Goal: Task Accomplishment & Management: Manage account settings

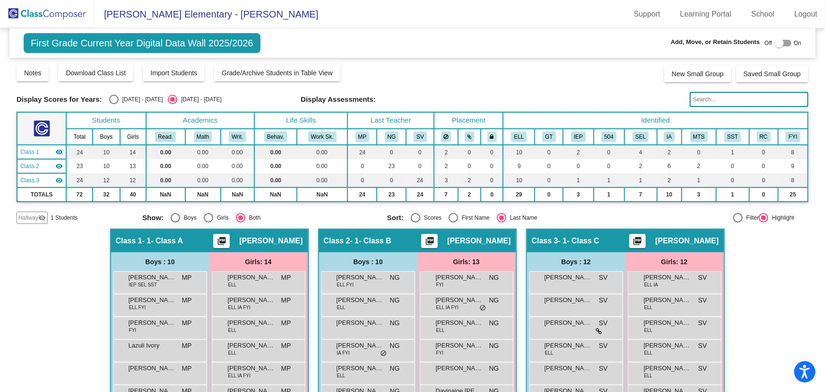
scroll to position [211, 0]
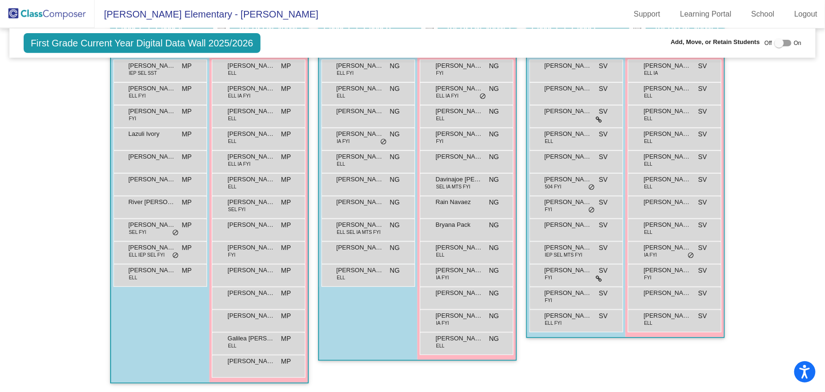
click at [44, 19] on img at bounding box center [47, 14] width 95 height 28
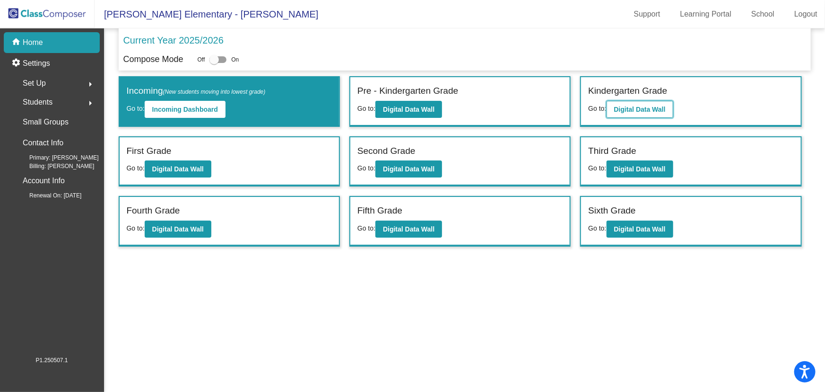
click at [643, 105] on b "Digital Data Wall" at bounding box center [640, 109] width 52 height 8
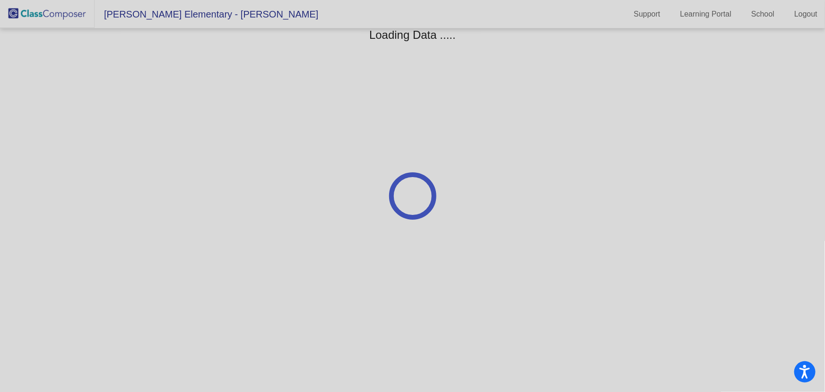
click at [643, 104] on div at bounding box center [412, 196] width 825 height 392
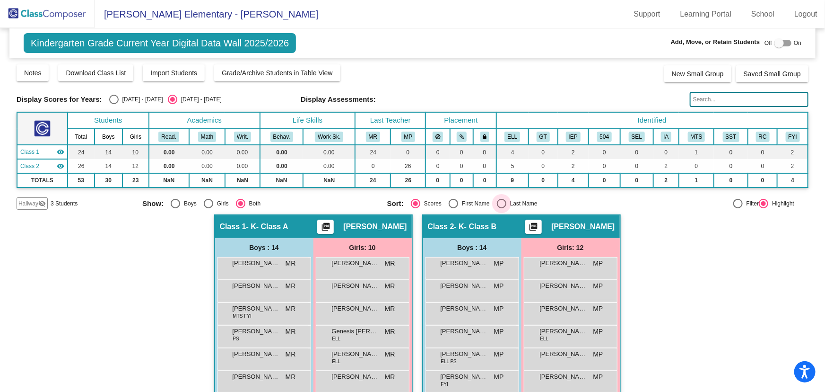
click at [497, 199] on div "Select an option" at bounding box center [501, 203] width 9 height 9
click at [501, 208] on input "Last Name" at bounding box center [501, 208] width 0 height 0
radio input "true"
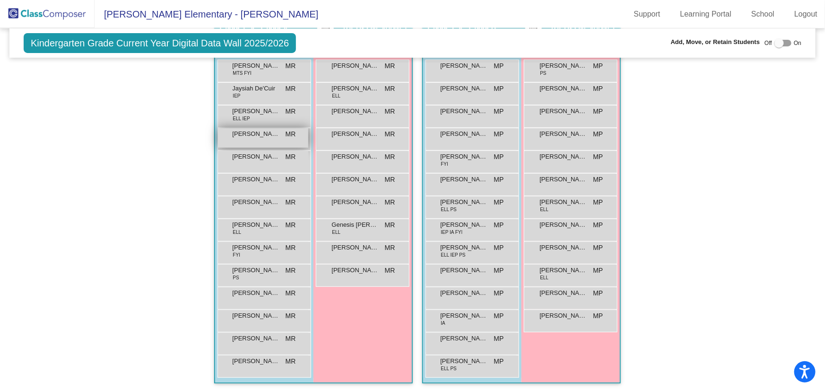
scroll to position [68, 0]
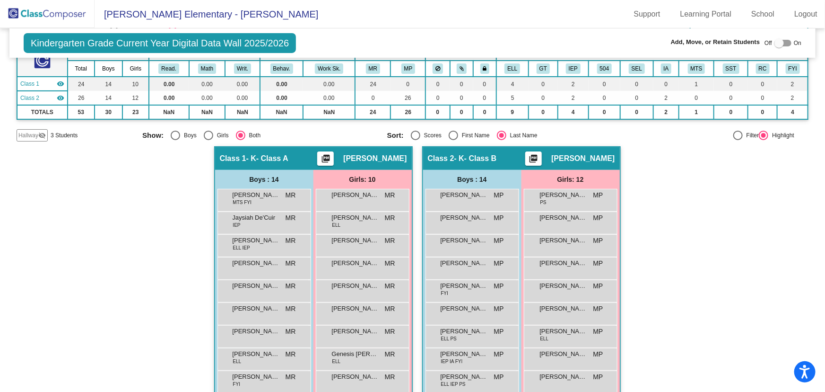
click at [38, 2] on img at bounding box center [47, 14] width 95 height 28
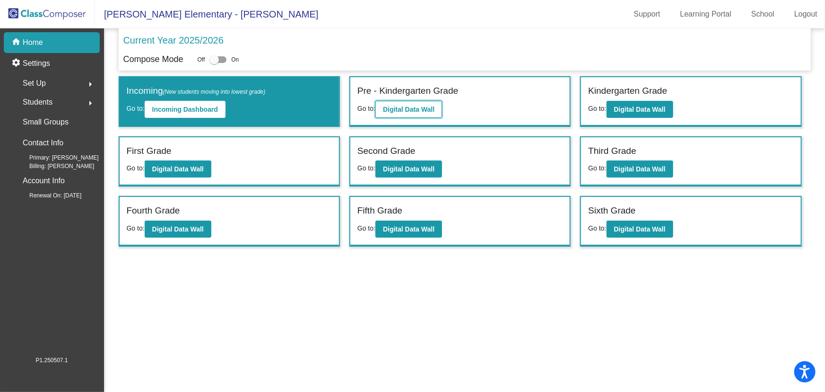
click at [408, 106] on b "Digital Data Wall" at bounding box center [409, 109] width 52 height 8
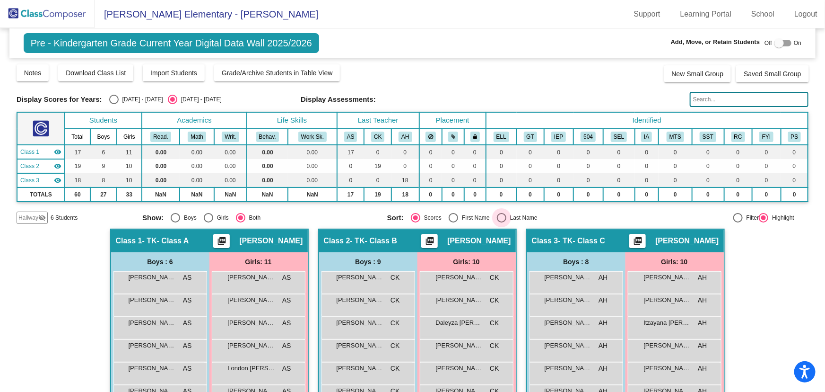
click at [503, 215] on div "Select an option" at bounding box center [501, 217] width 9 height 9
click at [502, 222] on input "Last Name" at bounding box center [501, 222] width 0 height 0
radio input "true"
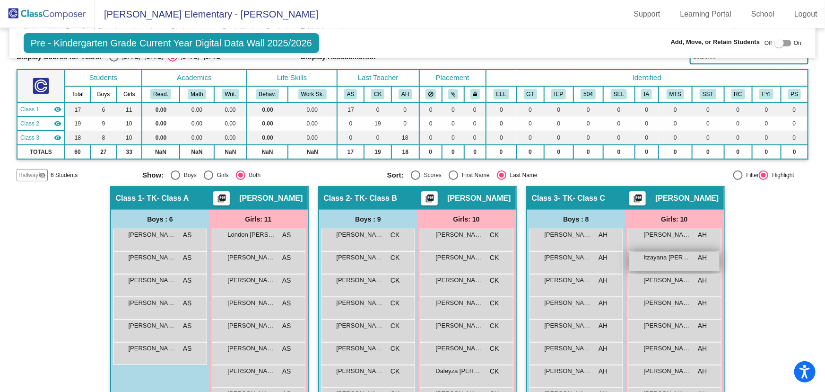
scroll to position [129, 0]
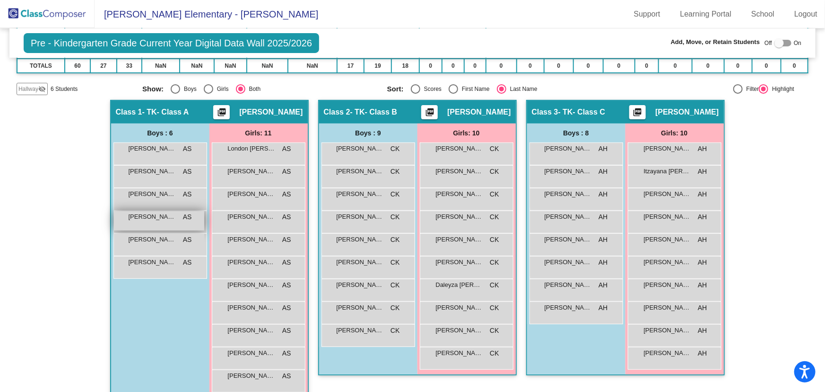
click at [133, 220] on div "[PERSON_NAME] [PERSON_NAME] AS lock do_not_disturb_alt" at bounding box center [159, 220] width 90 height 19
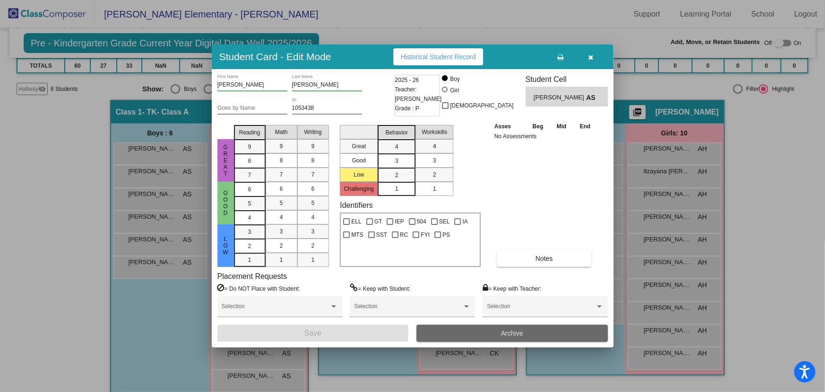
click at [541, 328] on button "Archive" at bounding box center [513, 332] width 192 height 17
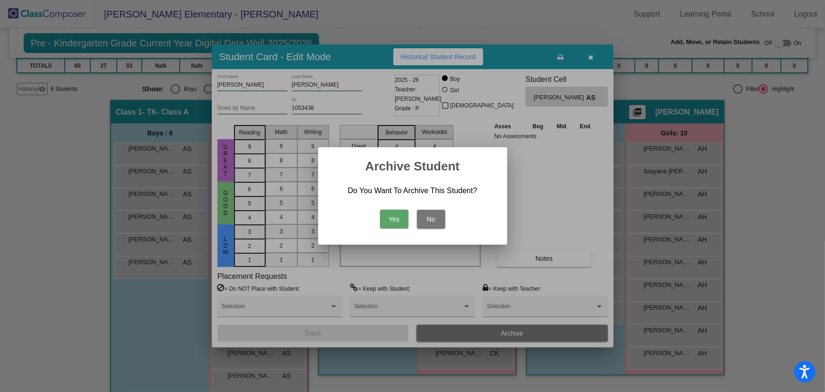
click at [393, 215] on button "Yes" at bounding box center [394, 219] width 28 height 19
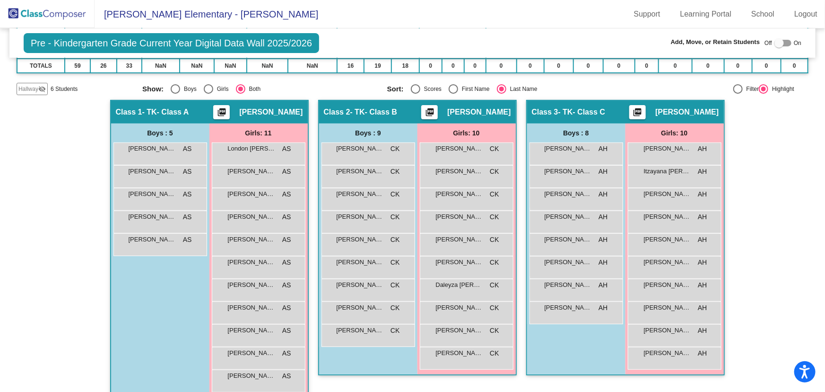
click at [71, 13] on img at bounding box center [47, 14] width 95 height 28
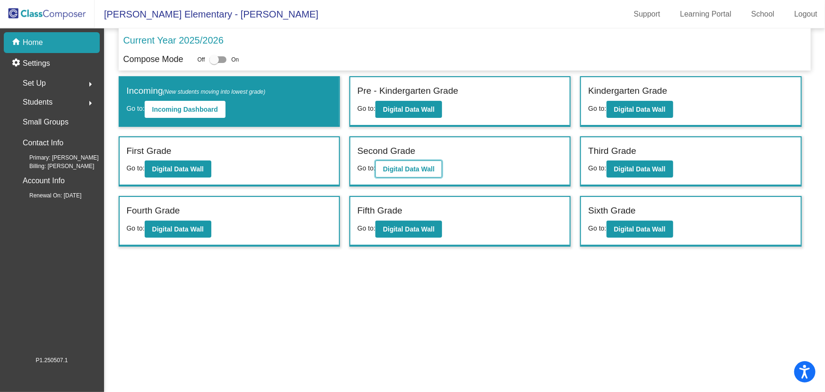
click at [413, 171] on b "Digital Data Wall" at bounding box center [409, 169] width 52 height 8
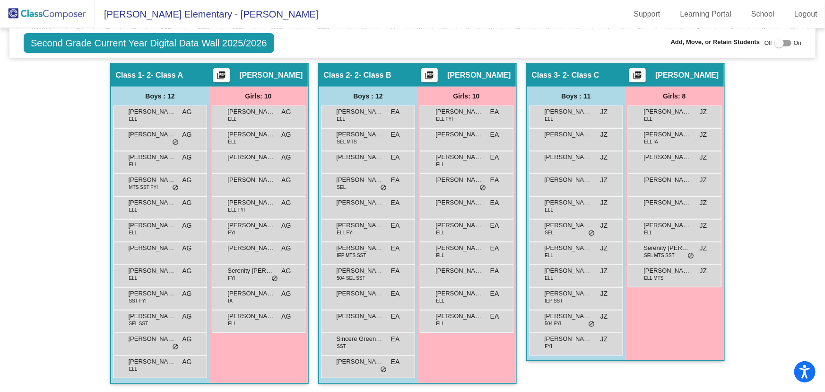
scroll to position [80, 0]
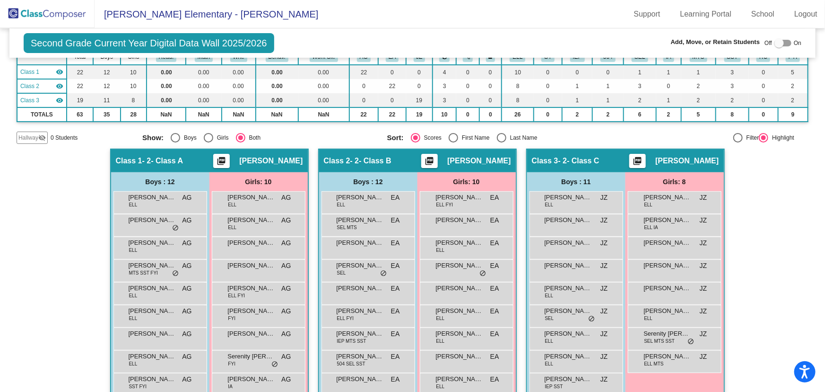
click at [499, 137] on div "Select an option" at bounding box center [501, 137] width 9 height 9
click at [501, 142] on input "Last Name" at bounding box center [501, 142] width 0 height 0
radio input "true"
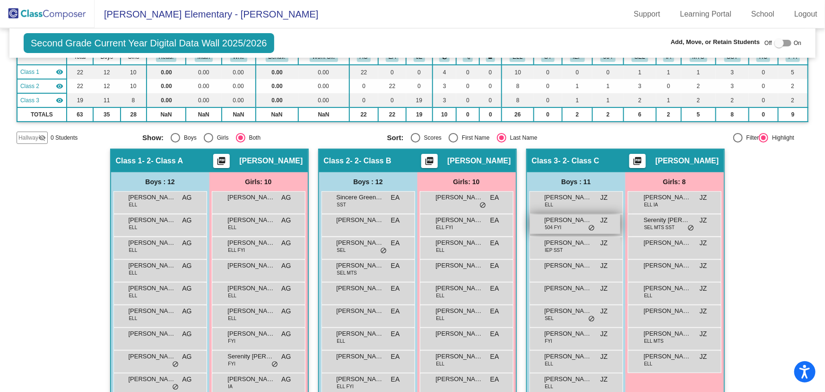
scroll to position [166, 0]
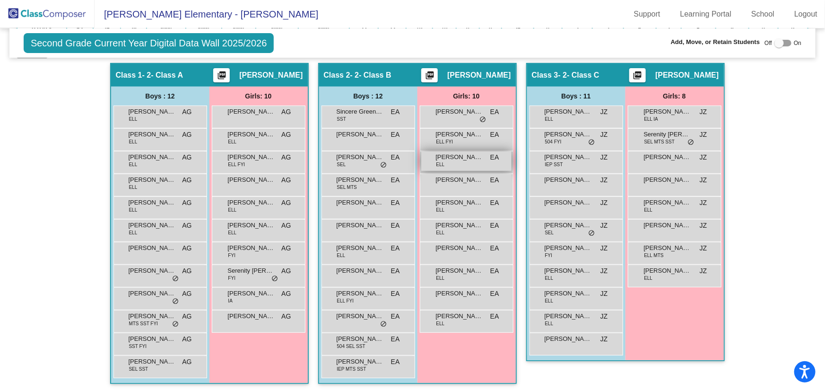
click at [460, 160] on div "[PERSON_NAME] [PERSON_NAME] lock do_not_disturb_alt" at bounding box center [466, 160] width 90 height 19
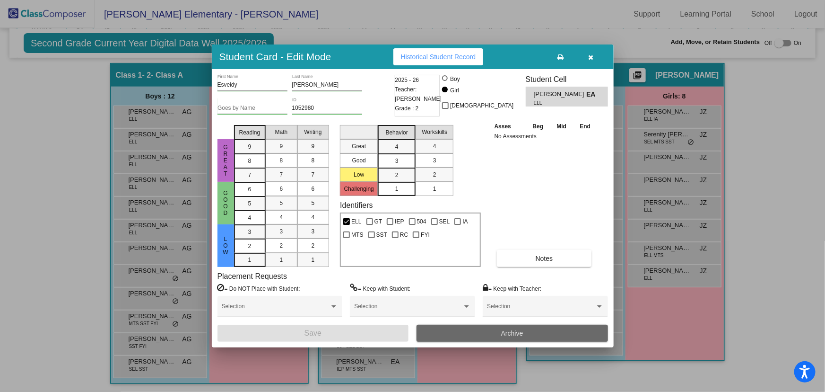
click at [518, 332] on span "Archive" at bounding box center [512, 333] width 22 height 8
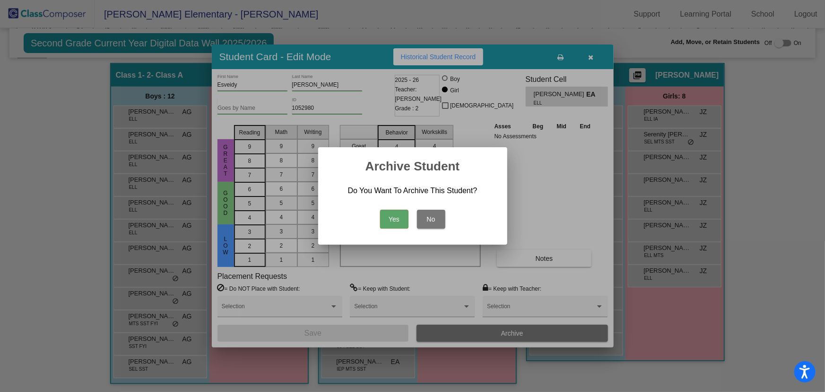
click at [393, 217] on button "Yes" at bounding box center [394, 219] width 28 height 19
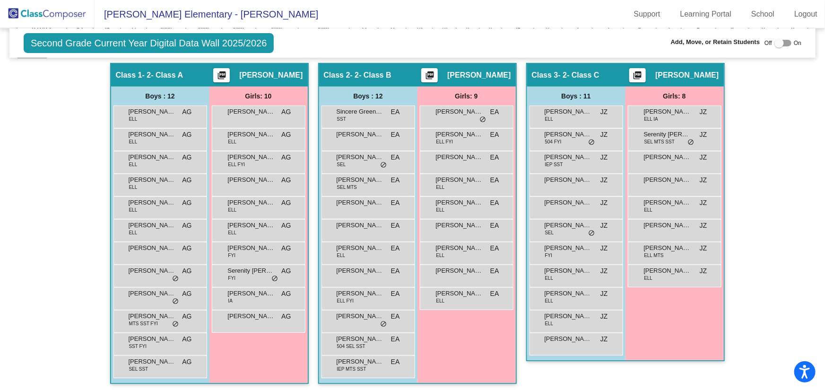
click at [62, 7] on img at bounding box center [47, 14] width 95 height 28
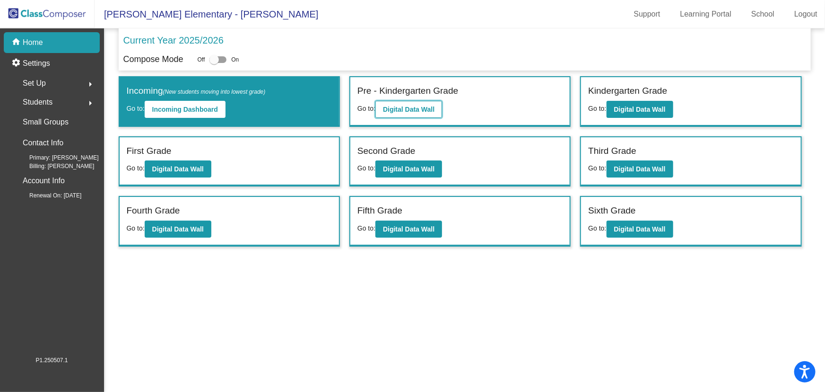
click at [426, 104] on button "Digital Data Wall" at bounding box center [409, 109] width 67 height 17
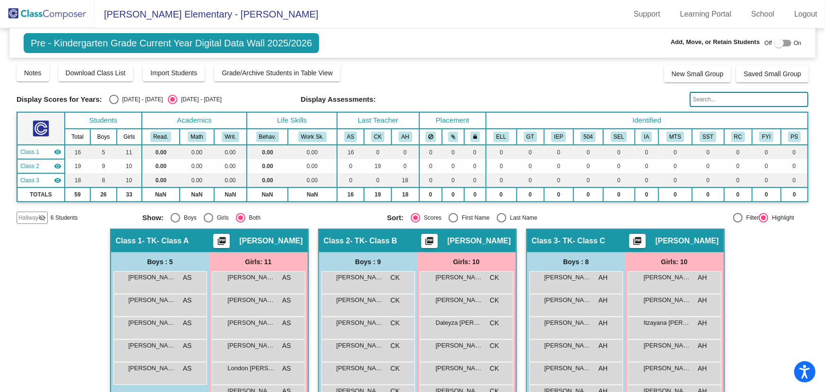
click at [497, 217] on div "Select an option" at bounding box center [501, 217] width 9 height 9
click at [501, 222] on input "Last Name" at bounding box center [501, 222] width 0 height 0
radio input "true"
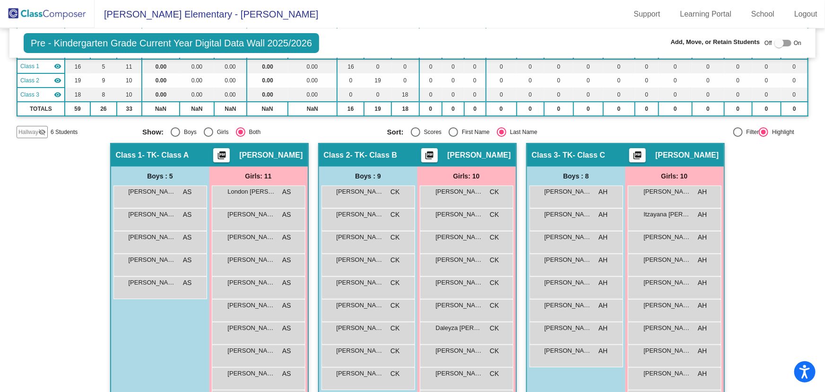
scroll to position [129, 0]
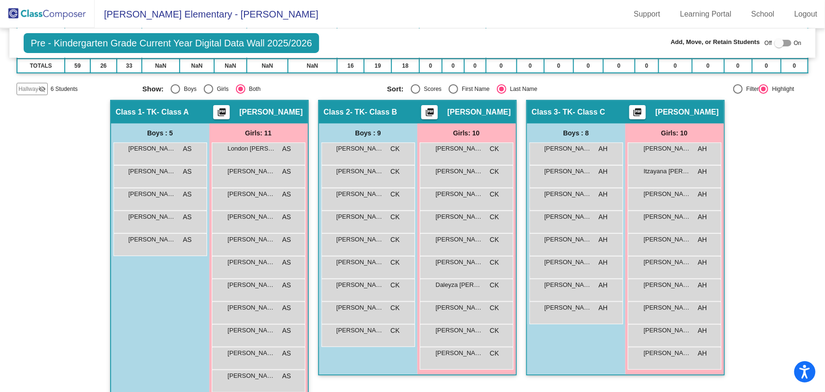
click at [30, 88] on span "Hallway" at bounding box center [28, 89] width 20 height 9
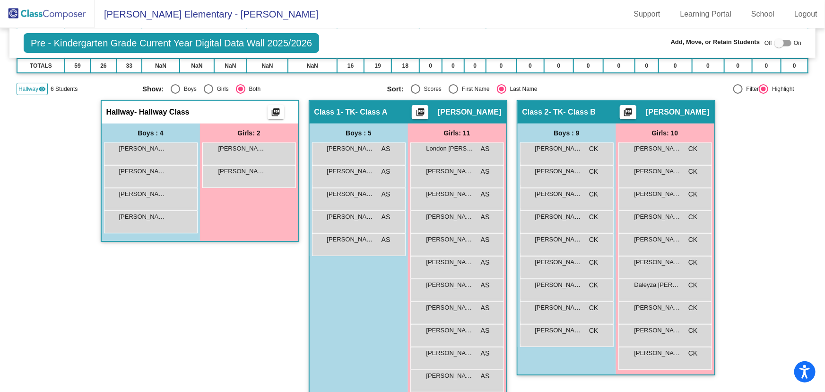
click at [73, 17] on img at bounding box center [47, 14] width 95 height 28
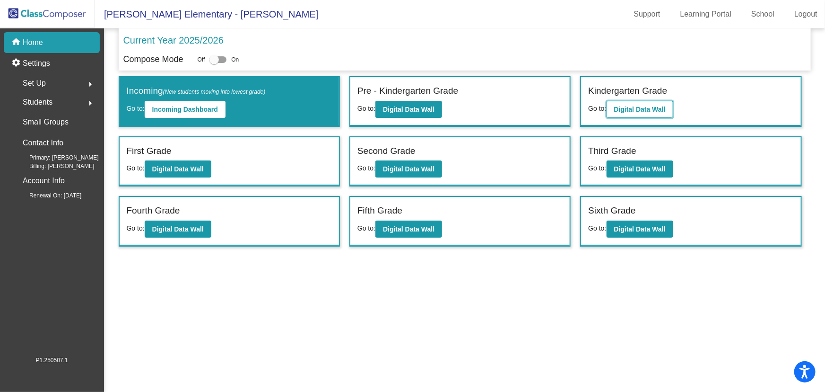
click at [646, 108] on b "Digital Data Wall" at bounding box center [640, 109] width 52 height 8
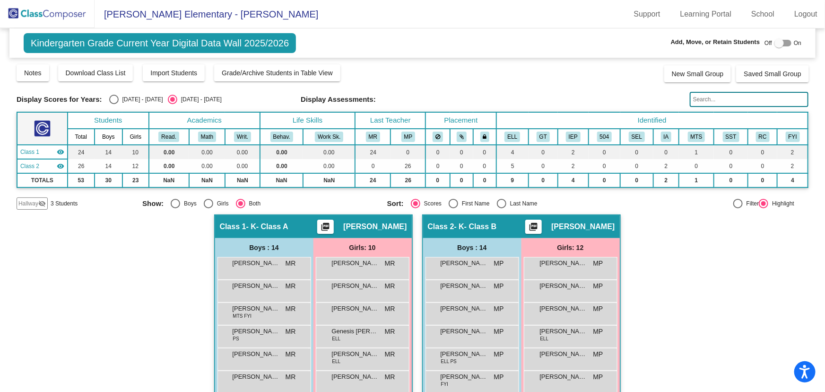
click at [498, 204] on div "Select an option" at bounding box center [501, 203] width 9 height 9
click at [501, 208] on input "Last Name" at bounding box center [501, 208] width 0 height 0
radio input "true"
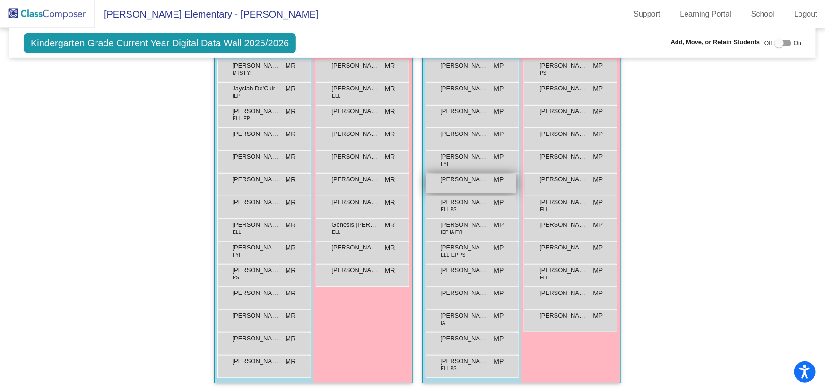
scroll to position [197, 0]
click at [32, 15] on img at bounding box center [47, 14] width 95 height 28
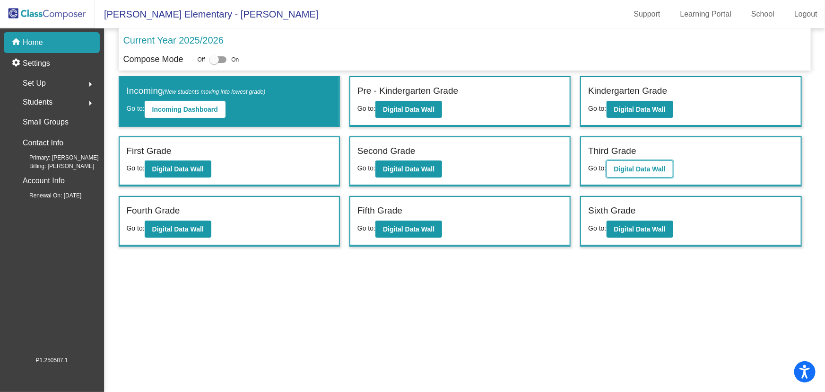
click at [634, 165] on b "Digital Data Wall" at bounding box center [640, 169] width 52 height 8
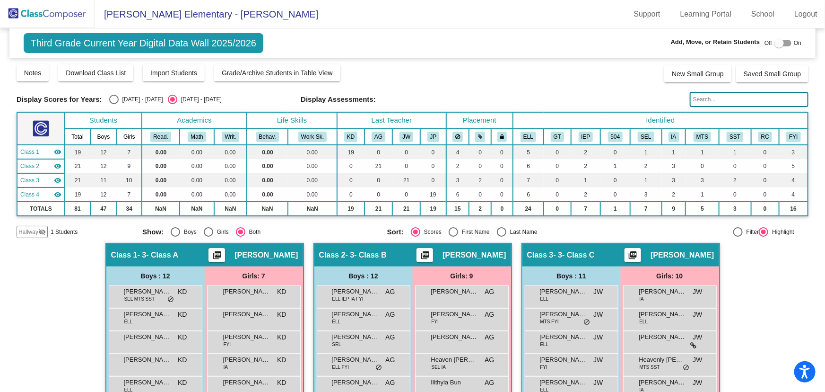
scroll to position [172, 0]
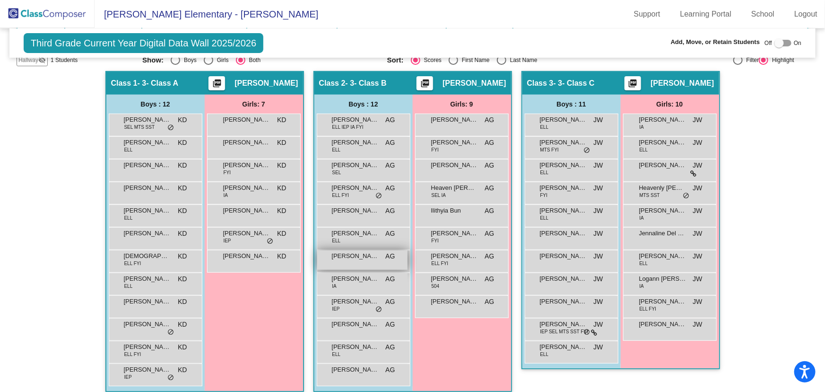
click at [350, 260] on div "[PERSON_NAME] AG lock do_not_disturb_alt" at bounding box center [362, 259] width 90 height 19
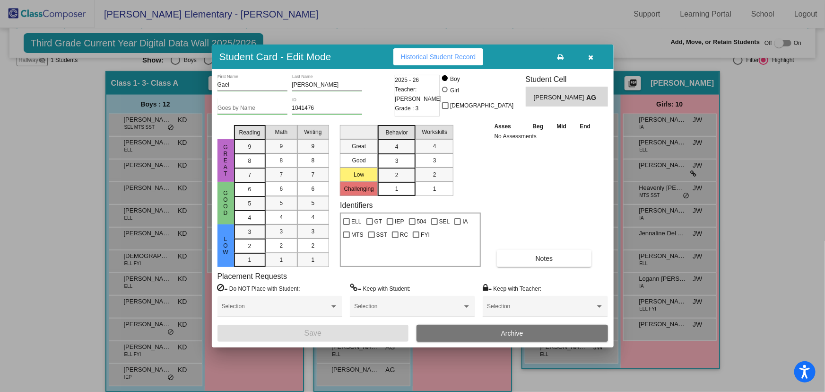
click at [558, 326] on button "Archive" at bounding box center [513, 332] width 192 height 17
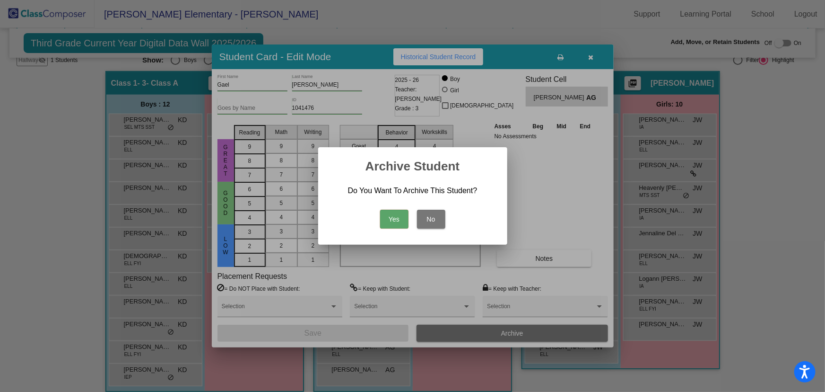
click at [399, 221] on button "Yes" at bounding box center [394, 219] width 28 height 19
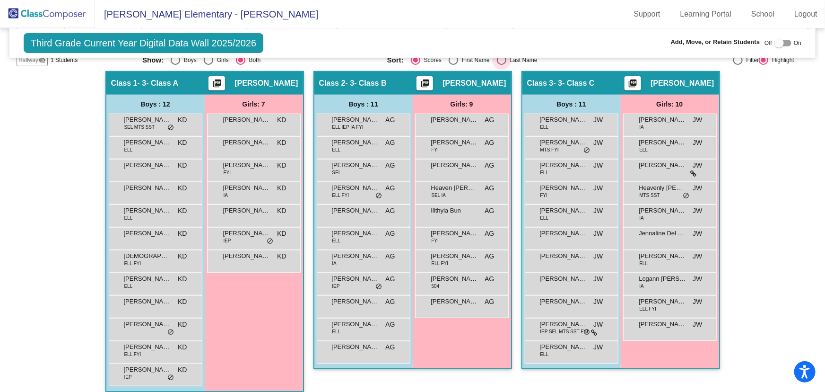
click at [501, 59] on div "Select an option" at bounding box center [501, 59] width 9 height 9
click at [501, 65] on input "Last Name" at bounding box center [501, 65] width 0 height 0
radio input "true"
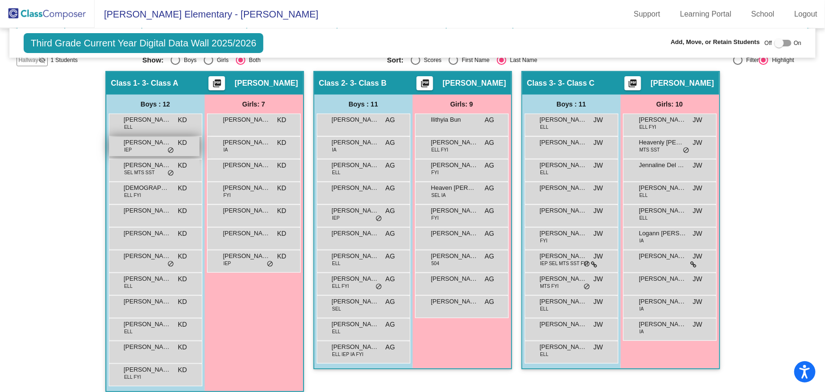
click at [145, 149] on div "[PERSON_NAME] IEP KD lock do_not_disturb_alt" at bounding box center [154, 146] width 90 height 19
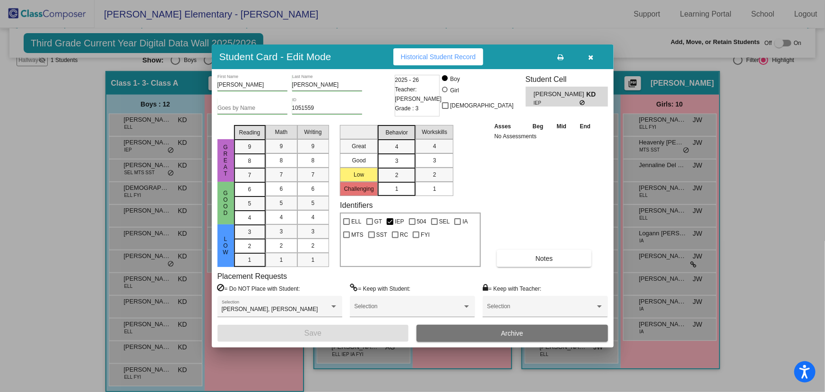
click at [539, 331] on button "Archive" at bounding box center [513, 332] width 192 height 17
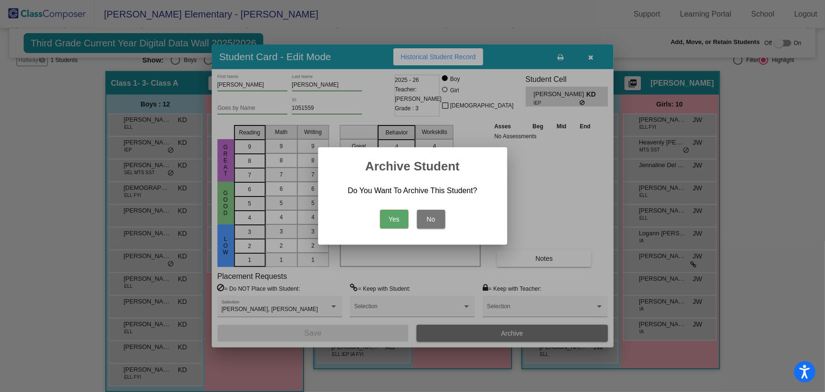
click at [392, 217] on button "Yes" at bounding box center [394, 219] width 28 height 19
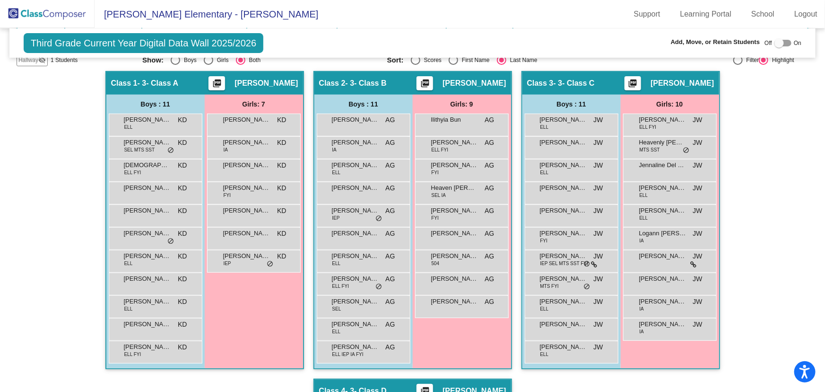
click at [74, 19] on img at bounding box center [47, 14] width 95 height 28
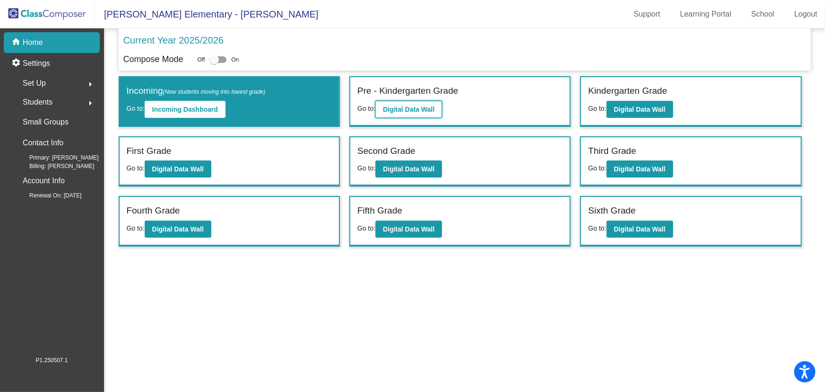
click at [433, 109] on button "Digital Data Wall" at bounding box center [409, 109] width 67 height 17
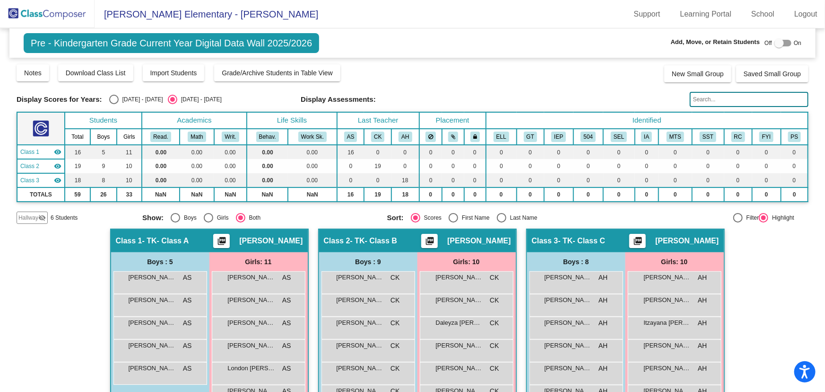
click at [714, 98] on input "text" at bounding box center [749, 99] width 119 height 15
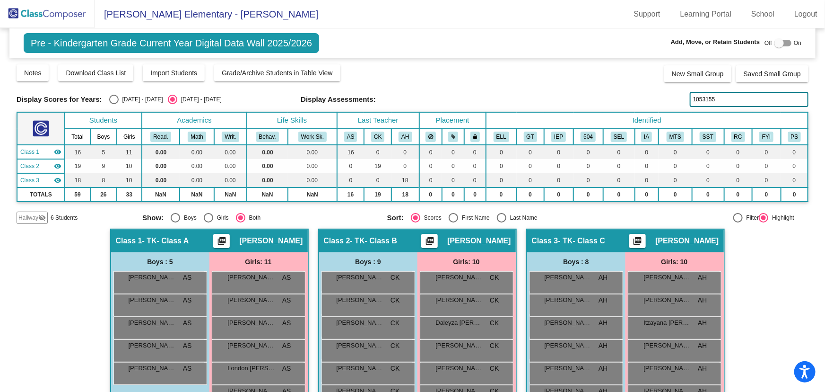
drag, startPoint x: 731, startPoint y: 101, endPoint x: 642, endPoint y: 113, distance: 89.7
click at [642, 113] on div "Display Scores for Years: [DATE] - [DATE] [DATE] - [DATE] Grade/Archive Student…" at bounding box center [413, 143] width 792 height 160
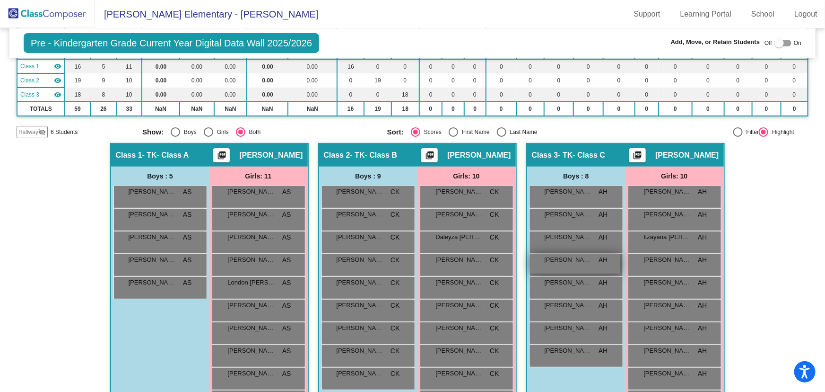
scroll to position [143, 0]
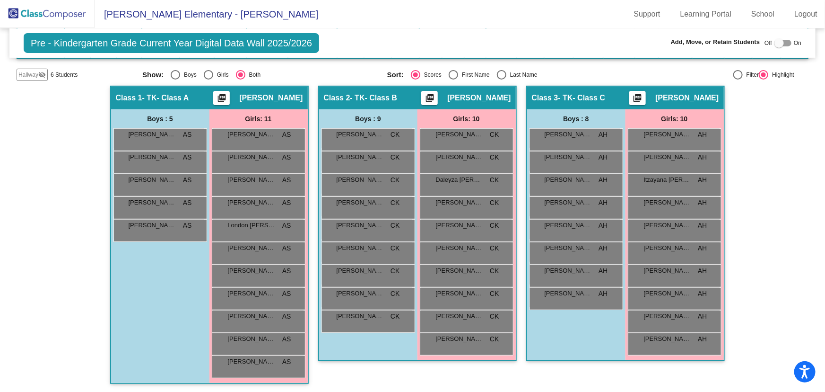
type input "1053155"
click at [33, 75] on span "Hallway" at bounding box center [28, 74] width 20 height 9
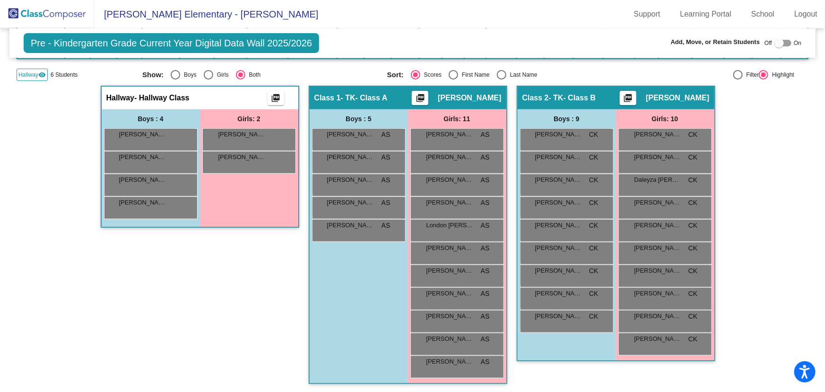
click at [205, 280] on div "Hallway - Hallway Class picture_as_pdf Add Student First Name Last Name Student…" at bounding box center [200, 239] width 199 height 307
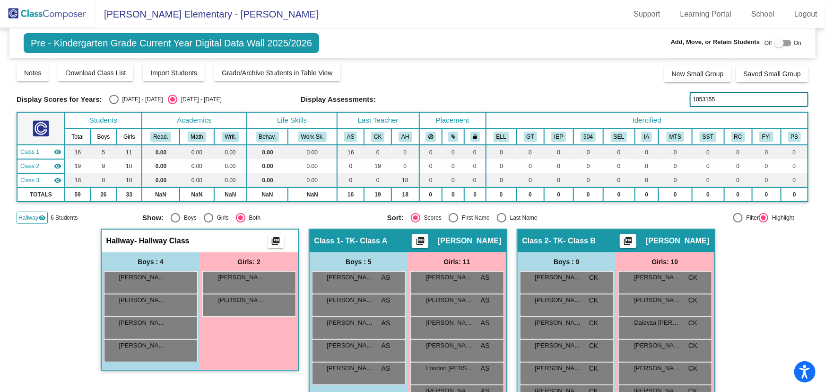
drag, startPoint x: 731, startPoint y: 96, endPoint x: 565, endPoint y: 128, distance: 169.0
click at [567, 127] on div "Display Scores for Years: [DATE] - [DATE] [DATE] - [DATE] Grade/Archive Student…" at bounding box center [413, 143] width 792 height 160
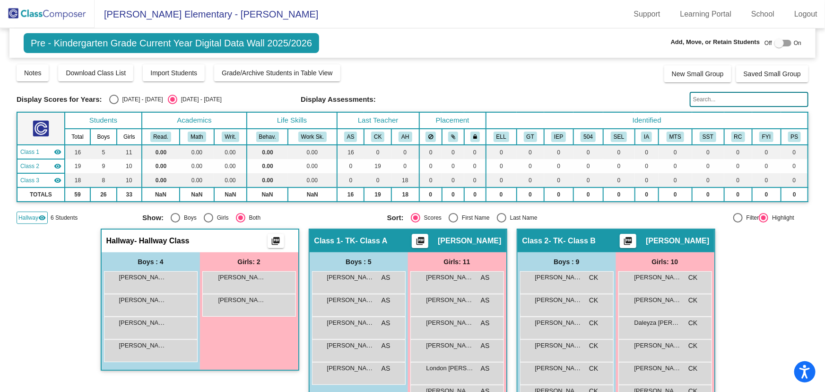
click at [497, 217] on div "Select an option" at bounding box center [501, 217] width 9 height 9
click at [501, 222] on input "Last Name" at bounding box center [501, 222] width 0 height 0
radio input "true"
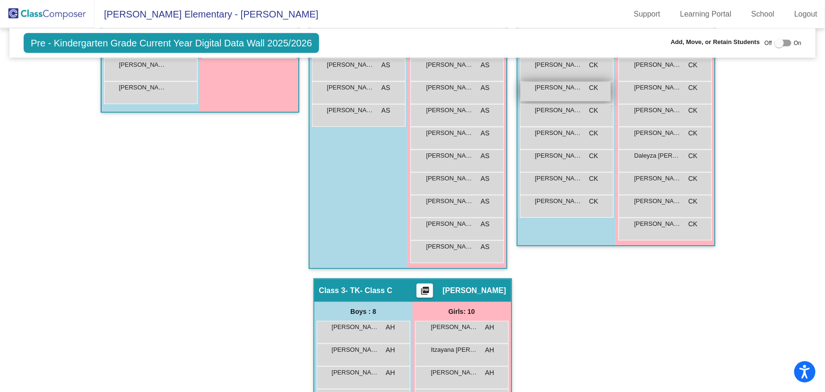
scroll to position [387, 0]
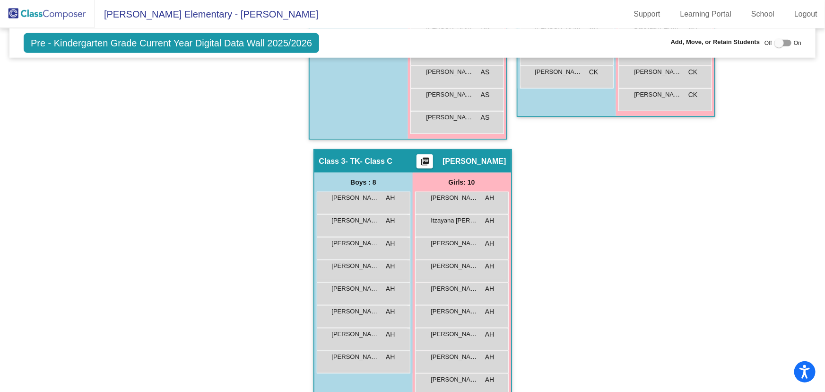
click at [647, 315] on div "Hallway - Hallway Class picture_as_pdf Add Student First Name Last Name Student…" at bounding box center [413, 138] width 792 height 592
click at [54, 11] on img at bounding box center [47, 14] width 95 height 28
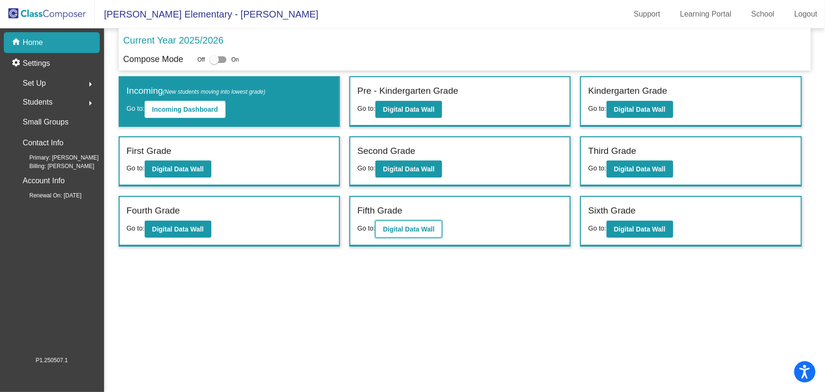
click at [405, 225] on b "Digital Data Wall" at bounding box center [409, 229] width 52 height 8
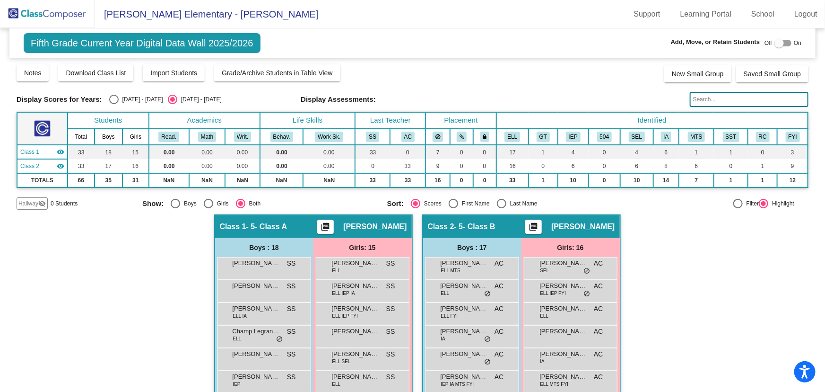
click at [499, 203] on div "Select an option" at bounding box center [501, 203] width 9 height 9
click at [501, 208] on input "Last Name" at bounding box center [501, 208] width 0 height 0
radio input "true"
click at [706, 103] on input "text" at bounding box center [749, 99] width 119 height 15
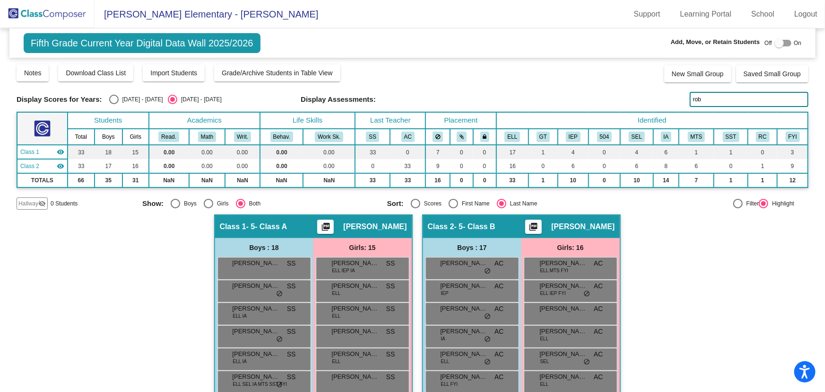
type input "rob"
click at [55, 18] on img at bounding box center [47, 14] width 95 height 28
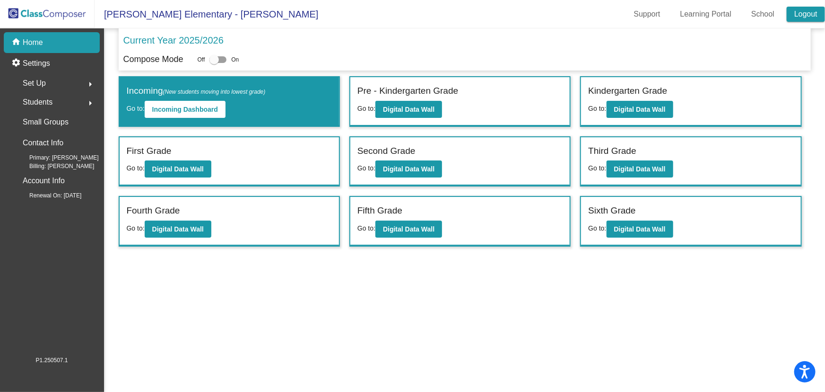
click at [808, 7] on link "Logout" at bounding box center [806, 14] width 38 height 15
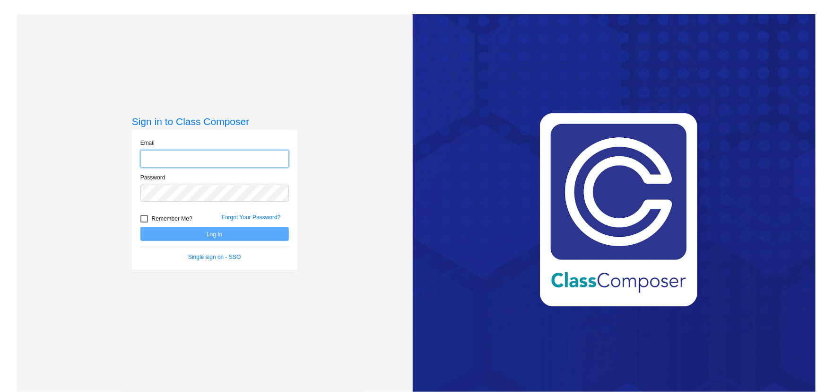
type input "[EMAIL_ADDRESS][DOMAIN_NAME]"
